Goal: Task Accomplishment & Management: Use online tool/utility

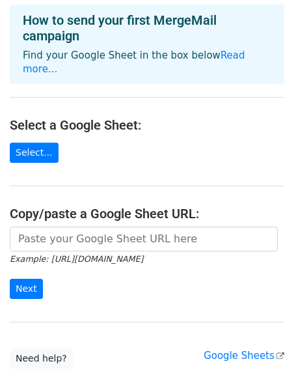
scroll to position [80, 0]
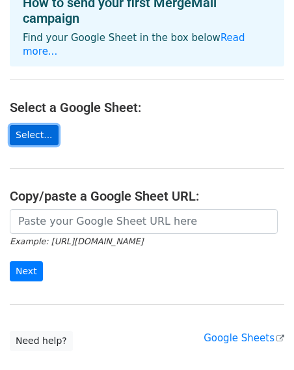
click at [39, 125] on link "Select..." at bounding box center [34, 135] width 49 height 20
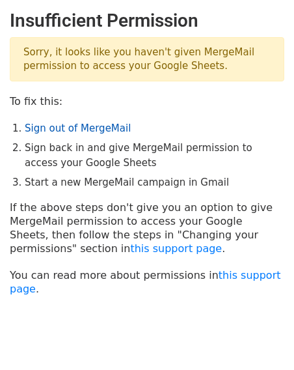
click at [45, 131] on link "Sign out of MergeMail" at bounding box center [78, 128] width 106 height 12
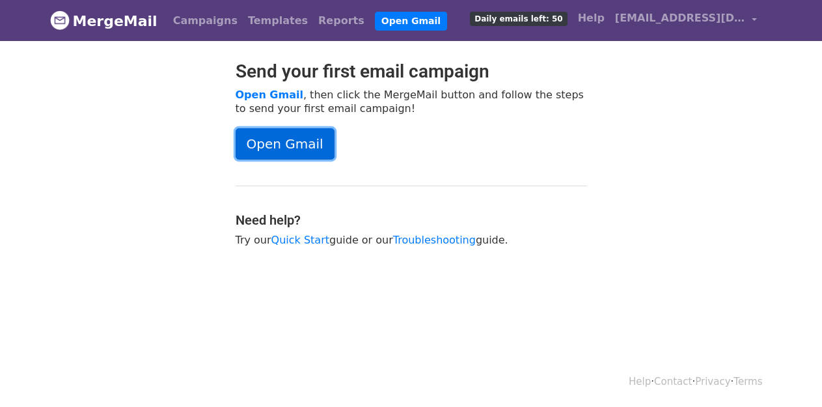
click at [276, 145] on link "Open Gmail" at bounding box center [285, 143] width 99 height 31
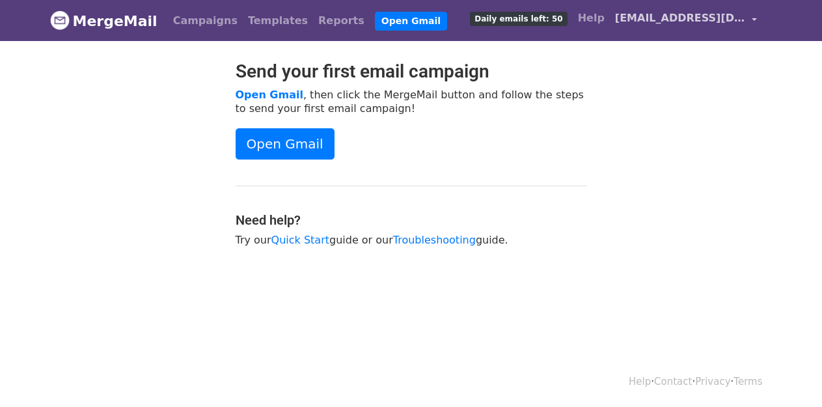
click at [733, 23] on span "april@piecesofclaycounseling.com" at bounding box center [680, 18] width 130 height 16
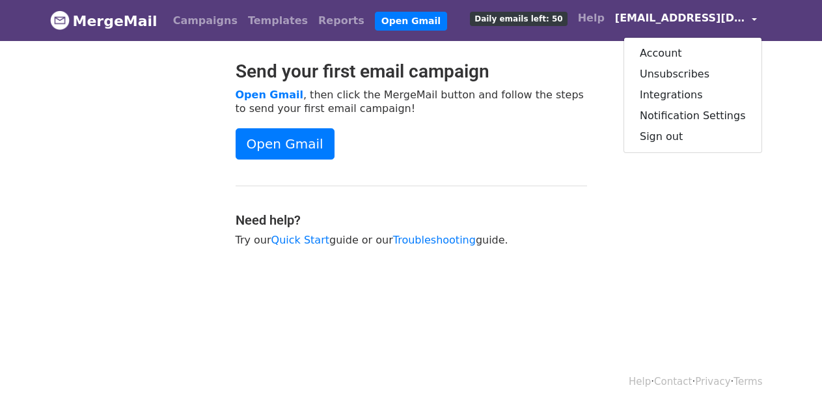
scroll to position [1, 0]
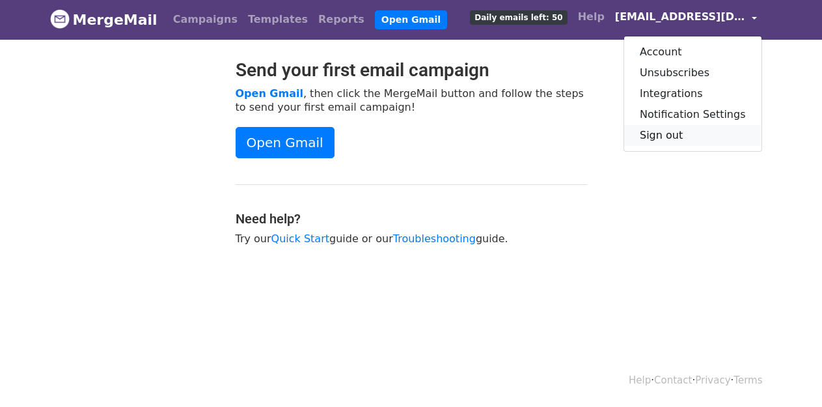
click at [658, 139] on link "Sign out" at bounding box center [692, 135] width 137 height 21
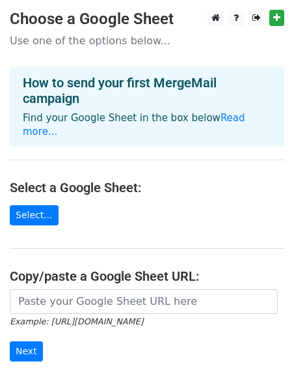
scroll to position [80, 0]
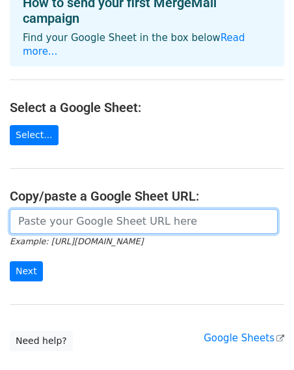
click at [81, 212] on input "url" at bounding box center [144, 221] width 268 height 25
click at [66, 209] on input "url" at bounding box center [144, 221] width 268 height 25
paste input "https://docs.google.com/spreadsheets/d/1RQuGwBcKQb0ZwNpNSIER0VnXqjbKGh6qCG_QAj9…"
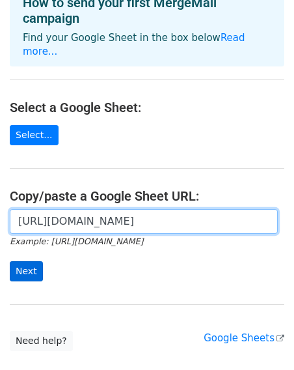
type input "https://docs.google.com/spreadsheets/d/1RQuGwBcKQb0ZwNpNSIER0VnXqjbKGh6qCG_QAj9…"
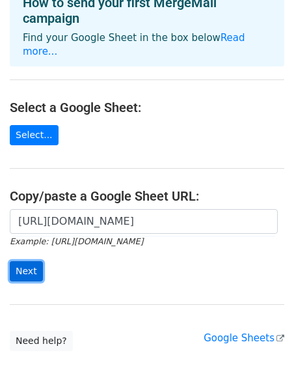
click at [37, 261] on input "Next" at bounding box center [26, 271] width 33 height 20
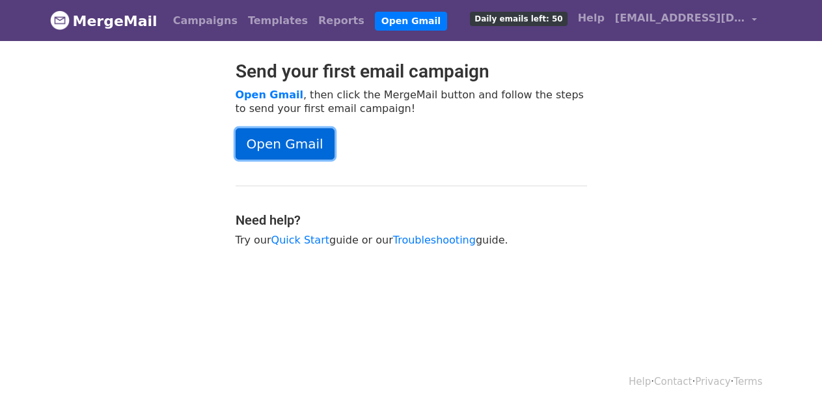
click at [298, 147] on link "Open Gmail" at bounding box center [285, 143] width 99 height 31
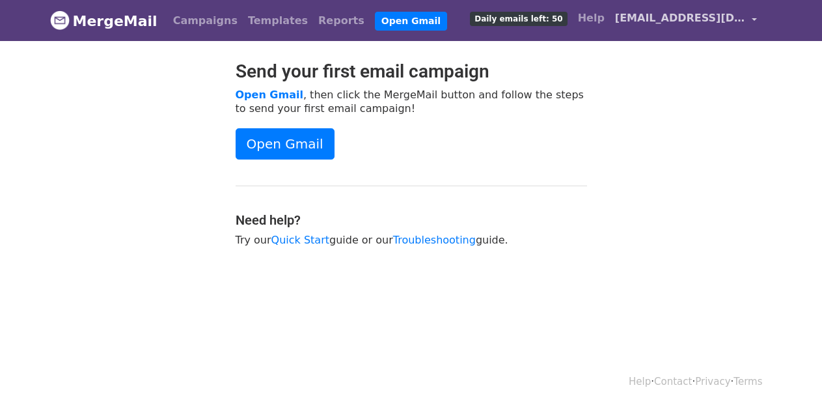
click at [660, 18] on span "april@piecesofclaycounseling.com" at bounding box center [680, 18] width 130 height 16
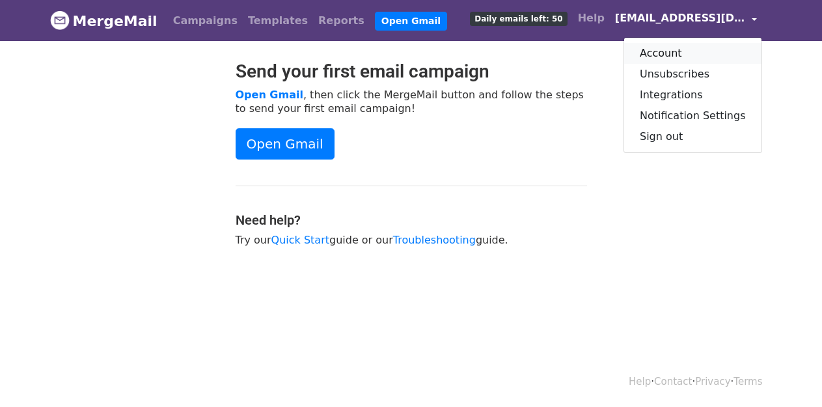
click at [677, 48] on link "Account" at bounding box center [692, 53] width 137 height 21
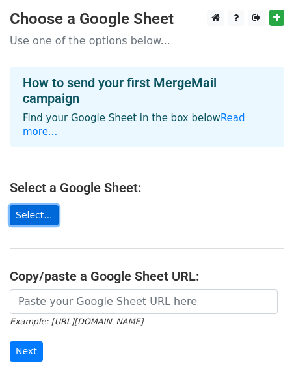
click at [43, 208] on link "Select..." at bounding box center [34, 215] width 49 height 20
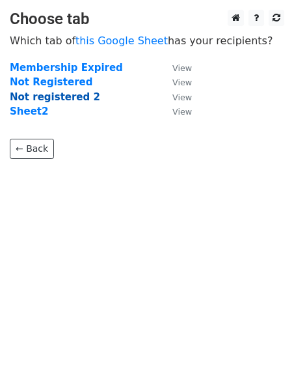
click at [66, 97] on strong "Not registered 2" at bounding box center [55, 97] width 90 height 12
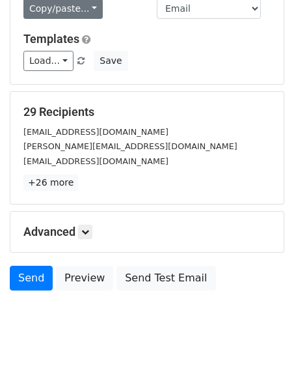
scroll to position [188, 0]
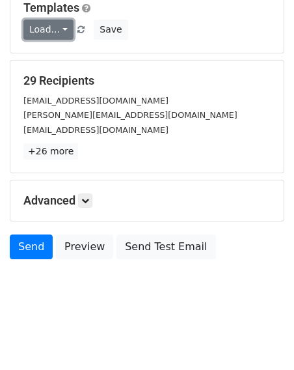
click at [66, 30] on link "Load..." at bounding box center [48, 30] width 50 height 20
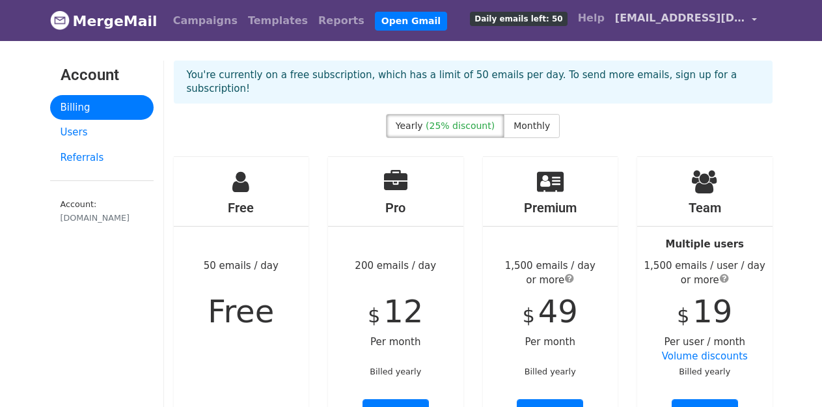
click at [750, 13] on link "april@piecesofclaycounseling.com" at bounding box center [686, 20] width 152 height 31
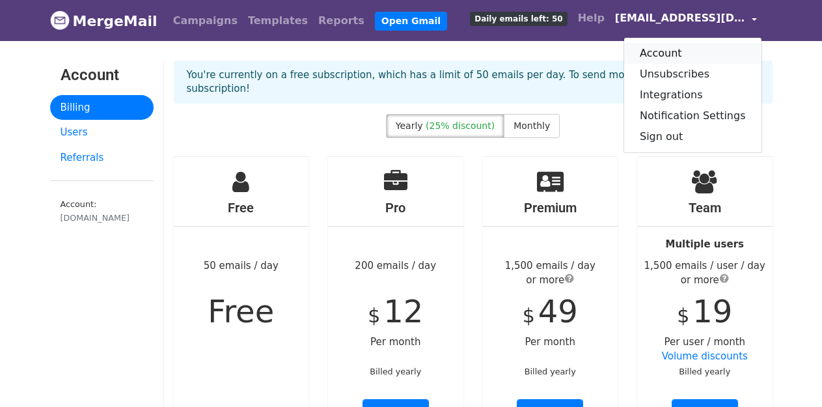
click at [730, 49] on link "Account" at bounding box center [692, 53] width 137 height 21
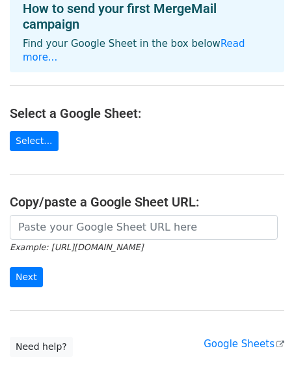
scroll to position [152, 0]
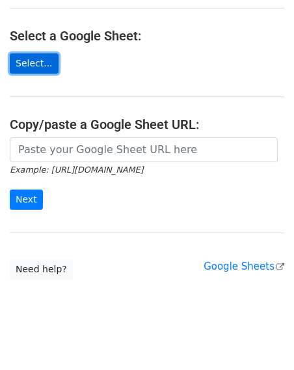
click at [41, 53] on link "Select..." at bounding box center [34, 63] width 49 height 20
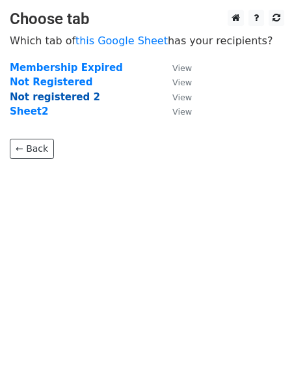
click at [74, 97] on strong "Not registered 2" at bounding box center [55, 97] width 90 height 12
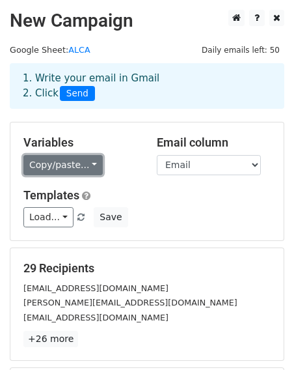
click at [68, 165] on link "Copy/paste..." at bounding box center [62, 165] width 79 height 20
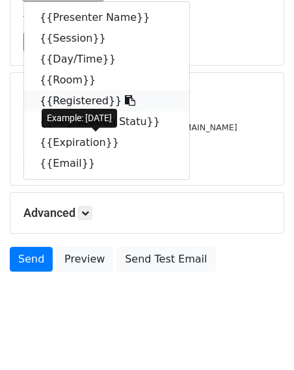
scroll to position [188, 0]
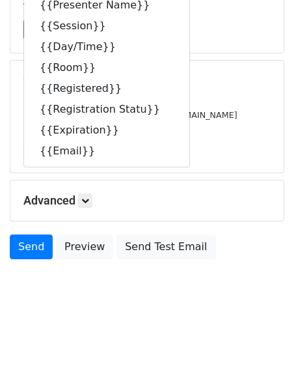
click at [210, 123] on div "[EMAIL_ADDRESS][DOMAIN_NAME]" at bounding box center [147, 129] width 267 height 15
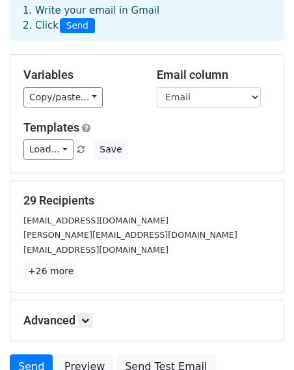
scroll to position [64, 0]
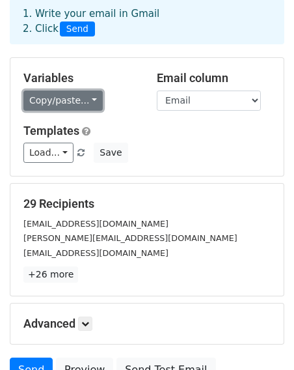
click at [83, 104] on link "Copy/paste..." at bounding box center [62, 100] width 79 height 20
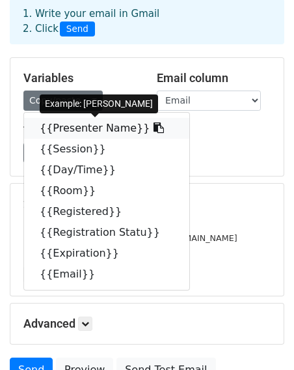
click at [154, 129] on icon at bounding box center [159, 127] width 10 height 10
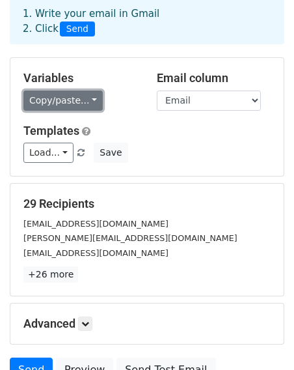
click at [82, 105] on link "Copy/paste..." at bounding box center [62, 100] width 79 height 20
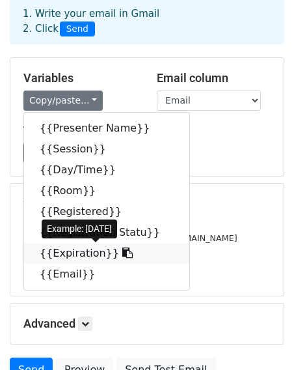
click at [74, 251] on link "{{Expiration}}" at bounding box center [106, 253] width 165 height 21
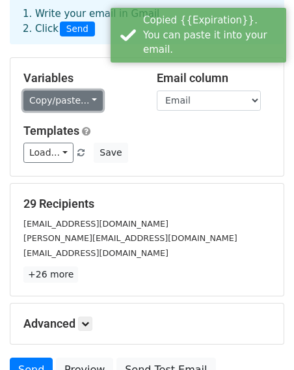
click at [89, 102] on link "Copy/paste..." at bounding box center [62, 100] width 79 height 20
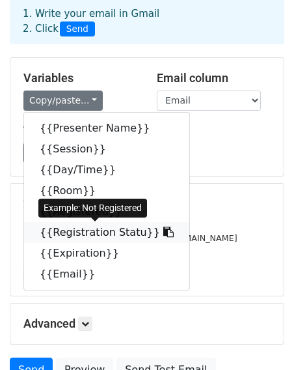
click at [93, 236] on link "{{Registration Statu}}" at bounding box center [106, 232] width 165 height 21
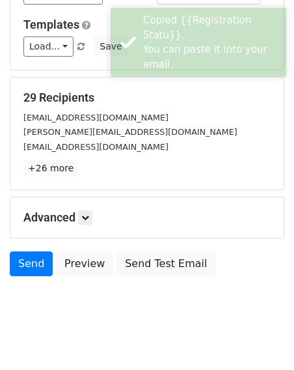
scroll to position [173, 0]
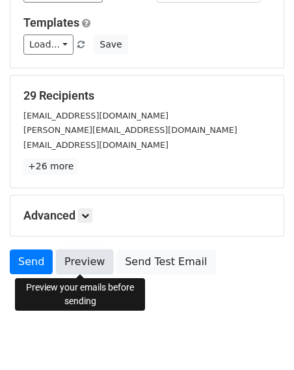
click at [94, 262] on link "Preview" at bounding box center [84, 261] width 57 height 25
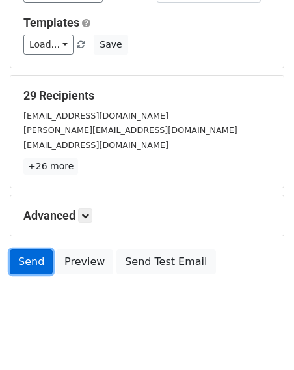
click at [33, 262] on link "Send" at bounding box center [31, 261] width 43 height 25
click at [30, 262] on link "Send" at bounding box center [31, 261] width 43 height 25
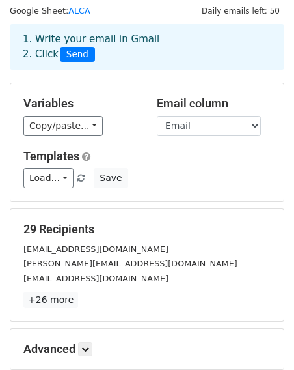
scroll to position [188, 0]
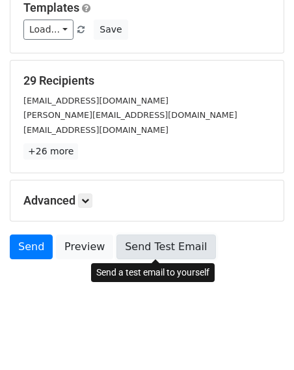
click at [131, 249] on link "Send Test Email" at bounding box center [166, 246] width 99 height 25
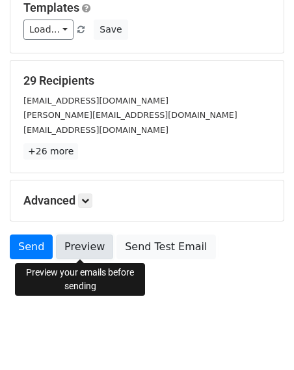
click at [80, 252] on link "Preview" at bounding box center [84, 246] width 57 height 25
click at [152, 323] on html "New Campaign Daily emails left: 50 Google Sheet: ALCA 1. Write your email in Gm…" at bounding box center [147, 90] width 294 height 557
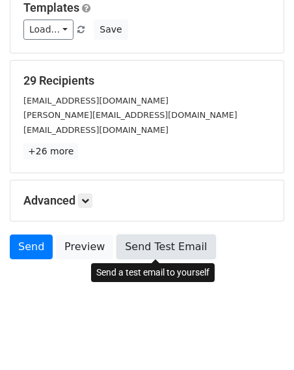
click at [158, 249] on link "Send Test Email" at bounding box center [166, 246] width 99 height 25
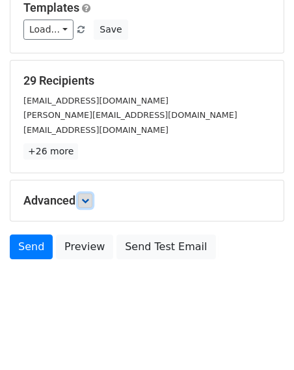
click at [85, 204] on icon at bounding box center [85, 201] width 8 height 8
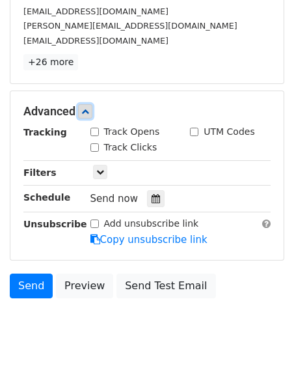
scroll to position [277, 0]
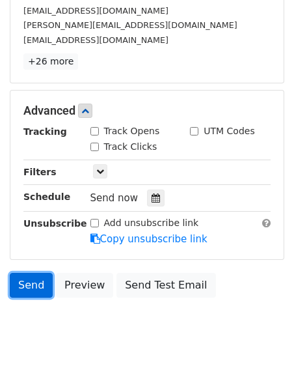
click at [31, 282] on link "Send" at bounding box center [31, 285] width 43 height 25
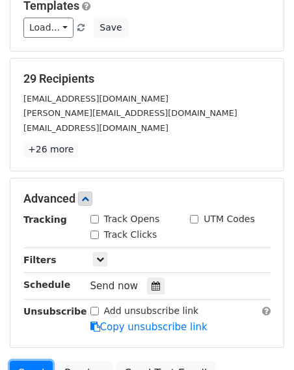
scroll to position [315, 0]
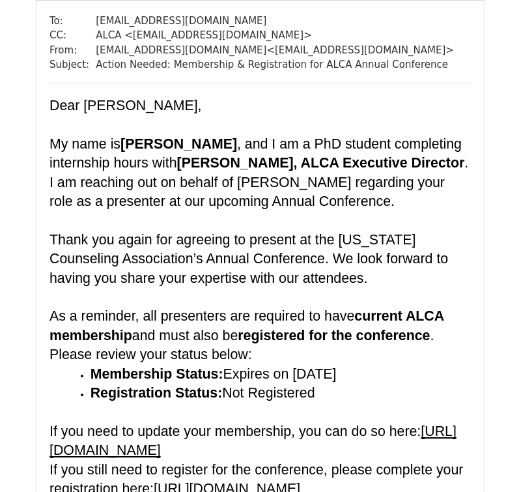
scroll to position [2149, 0]
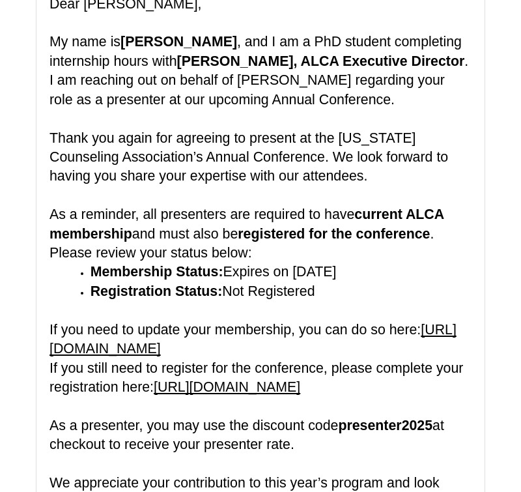
scroll to position [9405, 0]
